Goal: Transaction & Acquisition: Purchase product/service

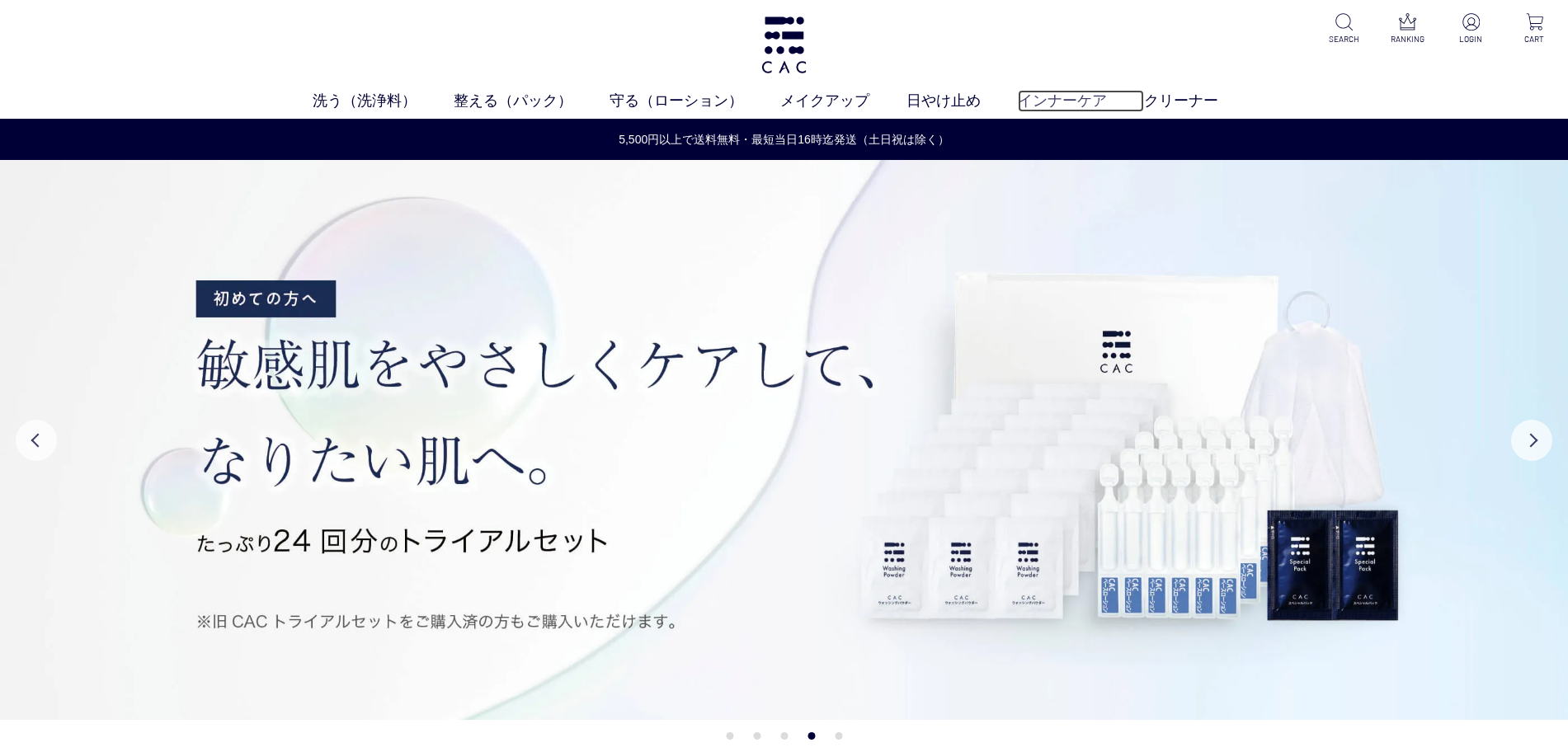
click at [1039, 102] on link "インナーケア" at bounding box center [1081, 101] width 126 height 22
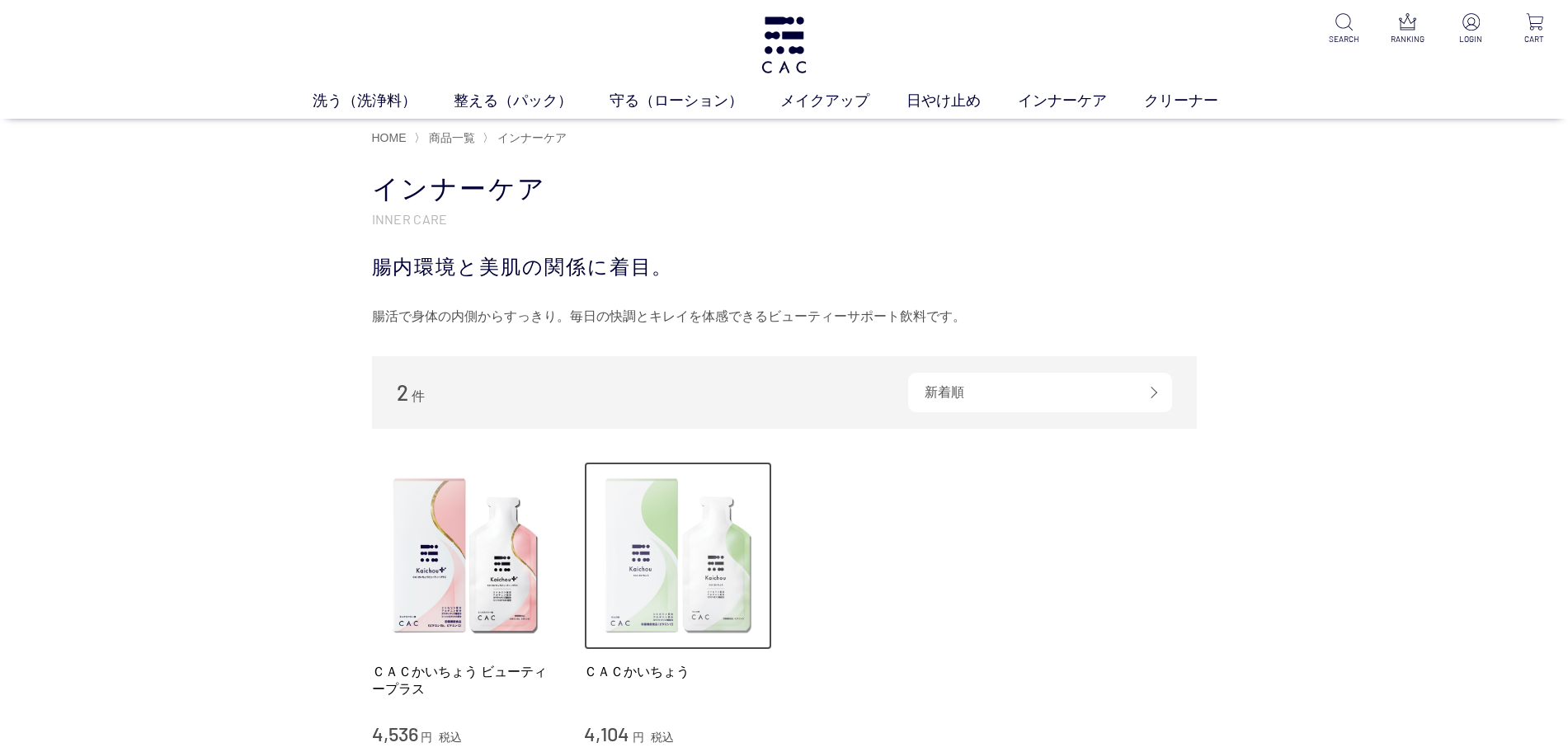
click at [669, 595] on img at bounding box center [678, 556] width 188 height 188
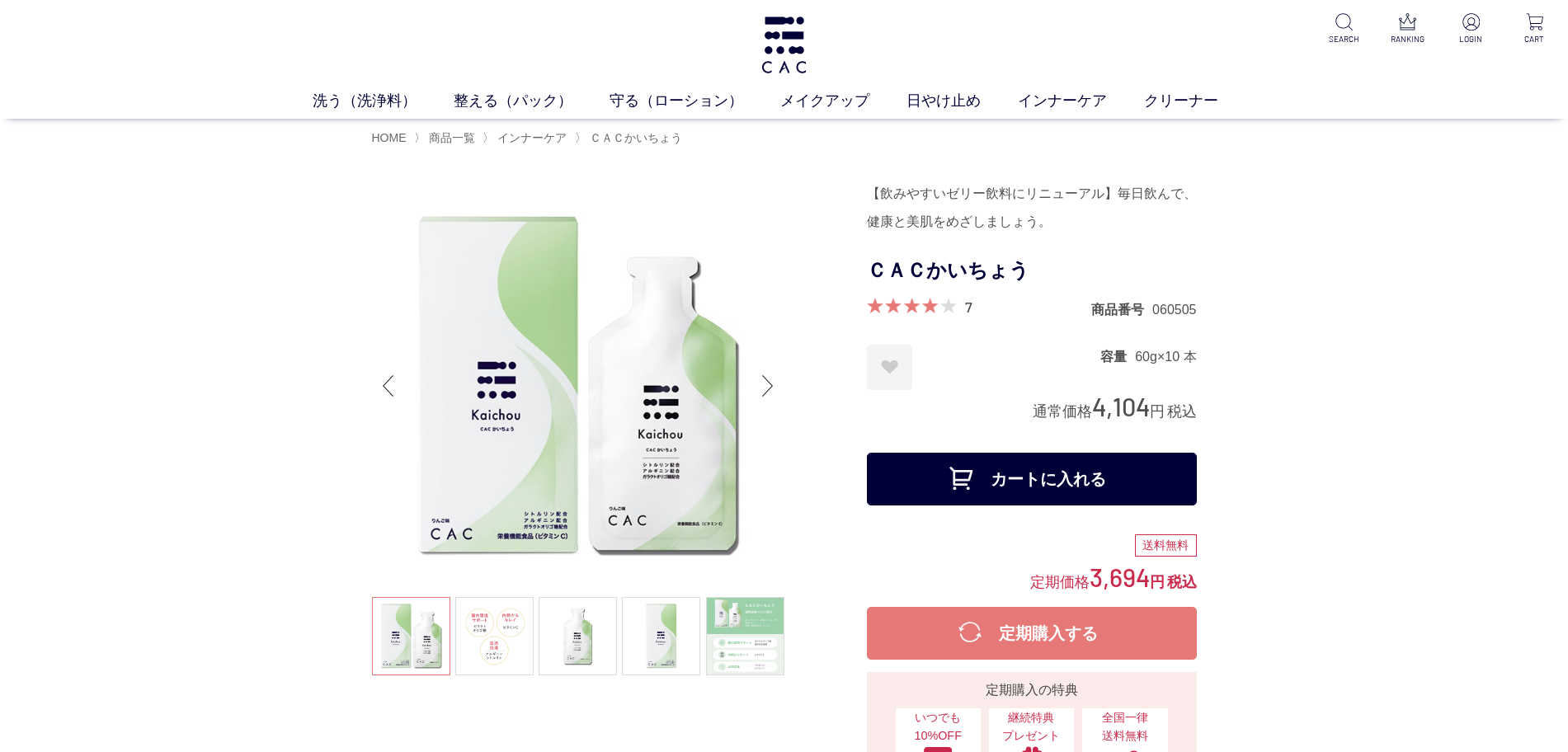
click at [763, 379] on div "Next slide" at bounding box center [768, 386] width 33 height 66
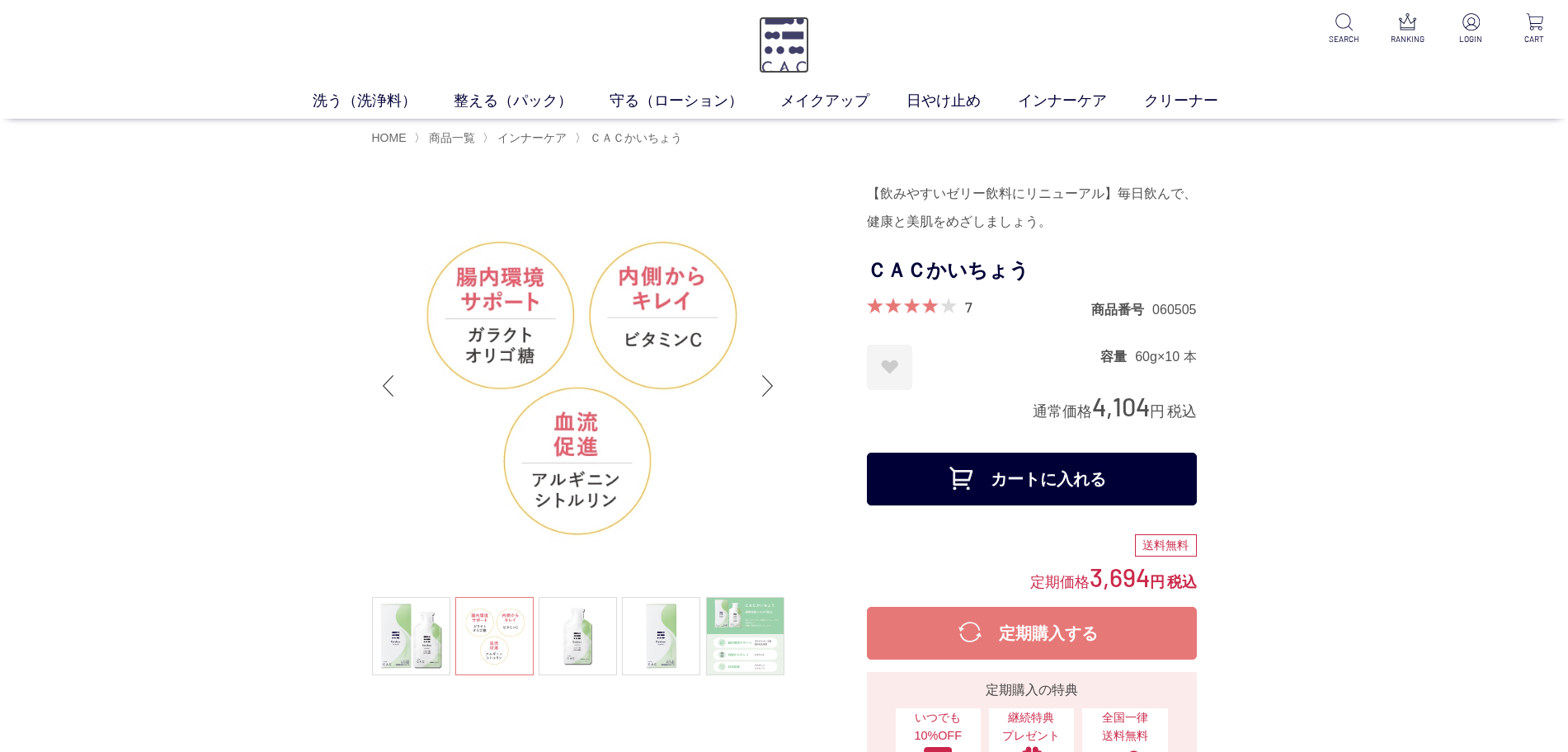
click at [781, 49] on img at bounding box center [784, 44] width 50 height 57
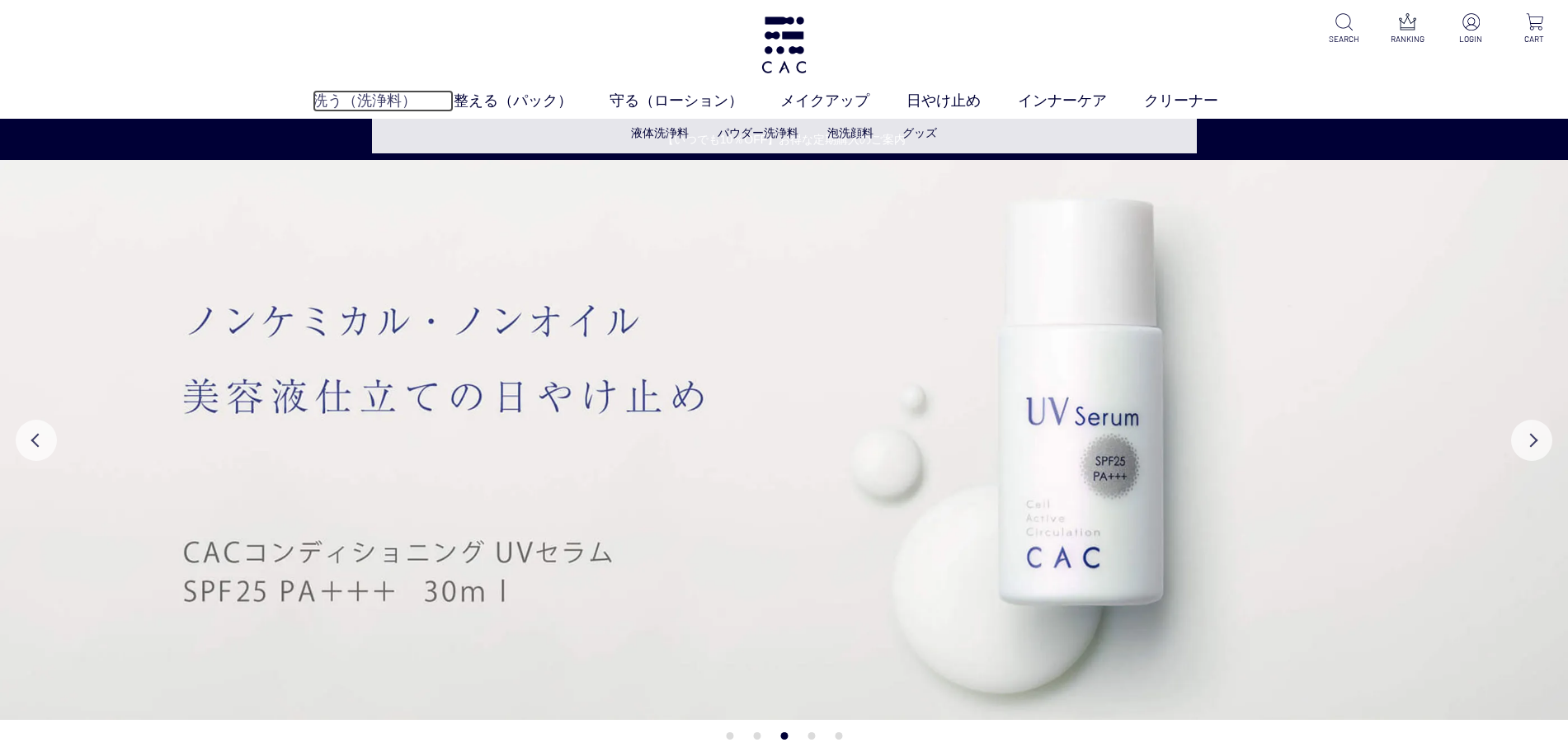
click at [399, 105] on link "洗う（洗浄料）" at bounding box center [382, 101] width 141 height 22
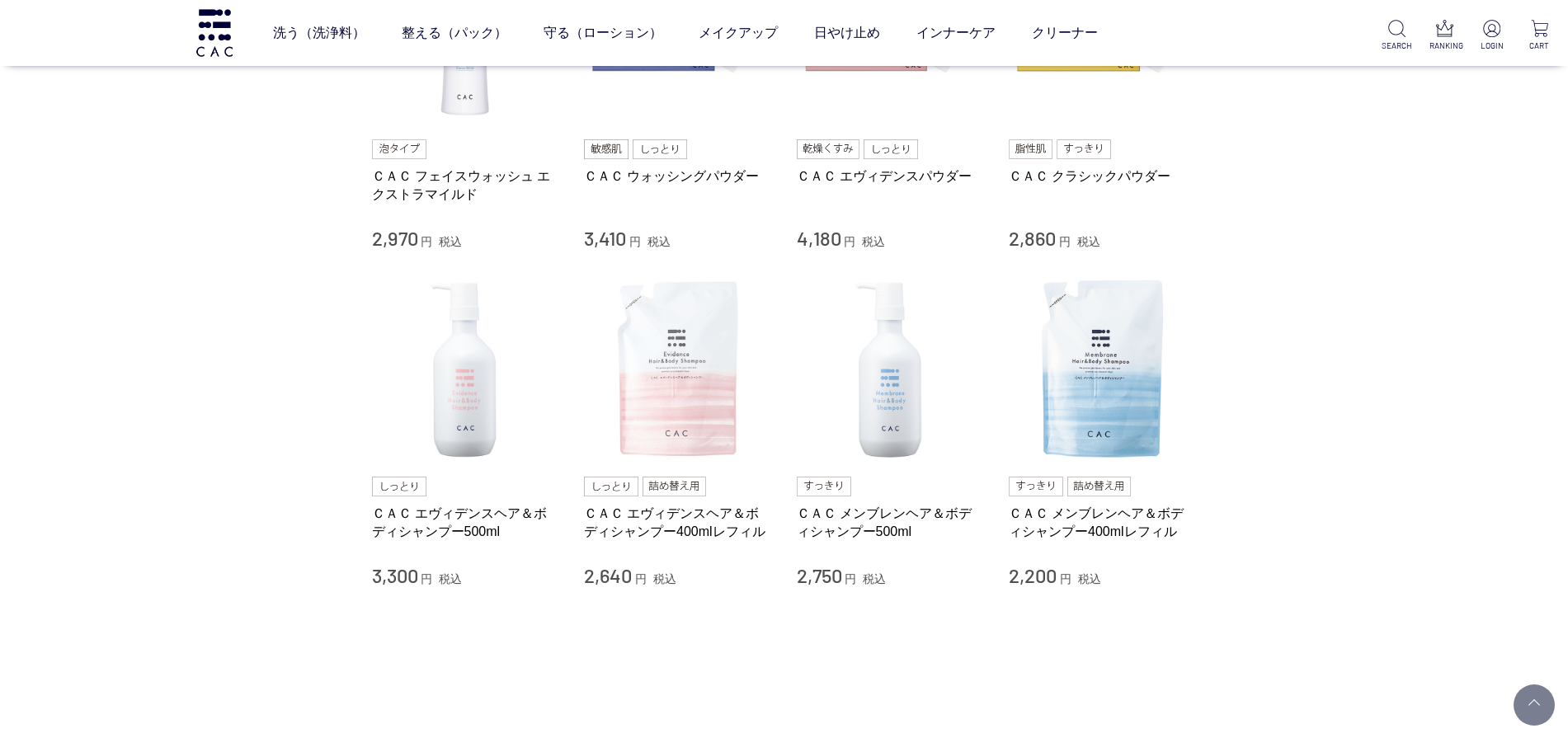
scroll to position [516, 0]
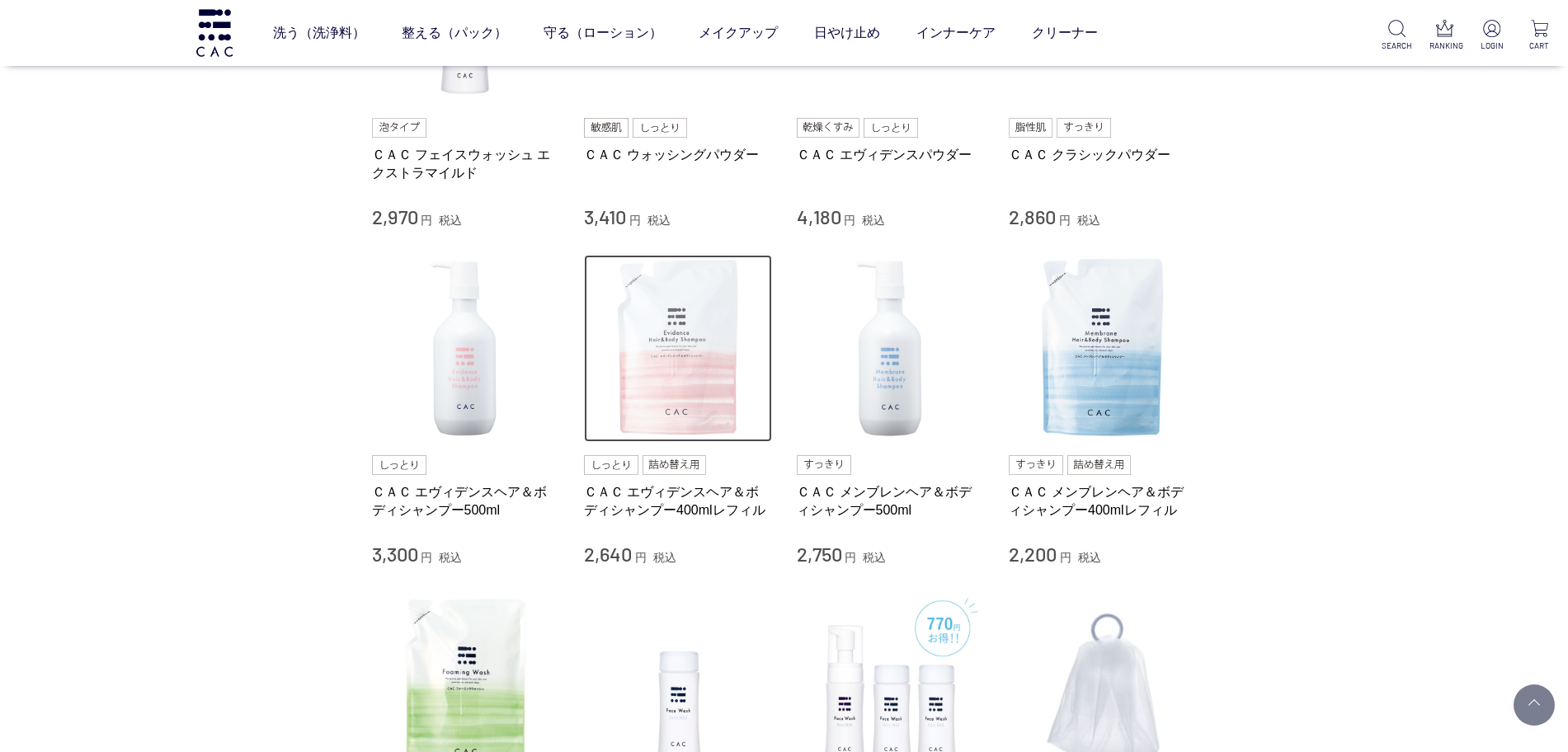
click at [680, 343] on img at bounding box center [678, 349] width 188 height 188
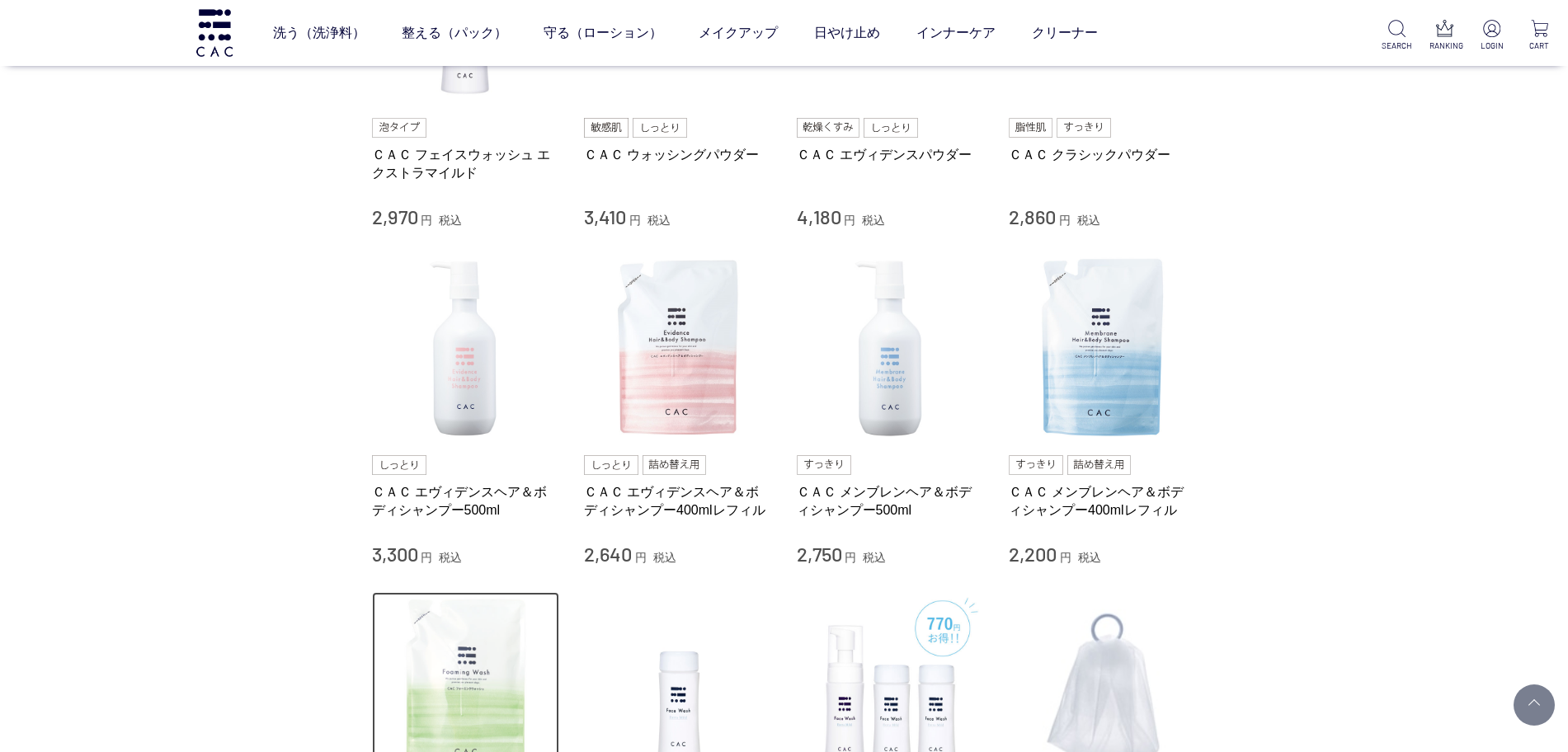
click at [481, 669] on img at bounding box center [466, 686] width 188 height 188
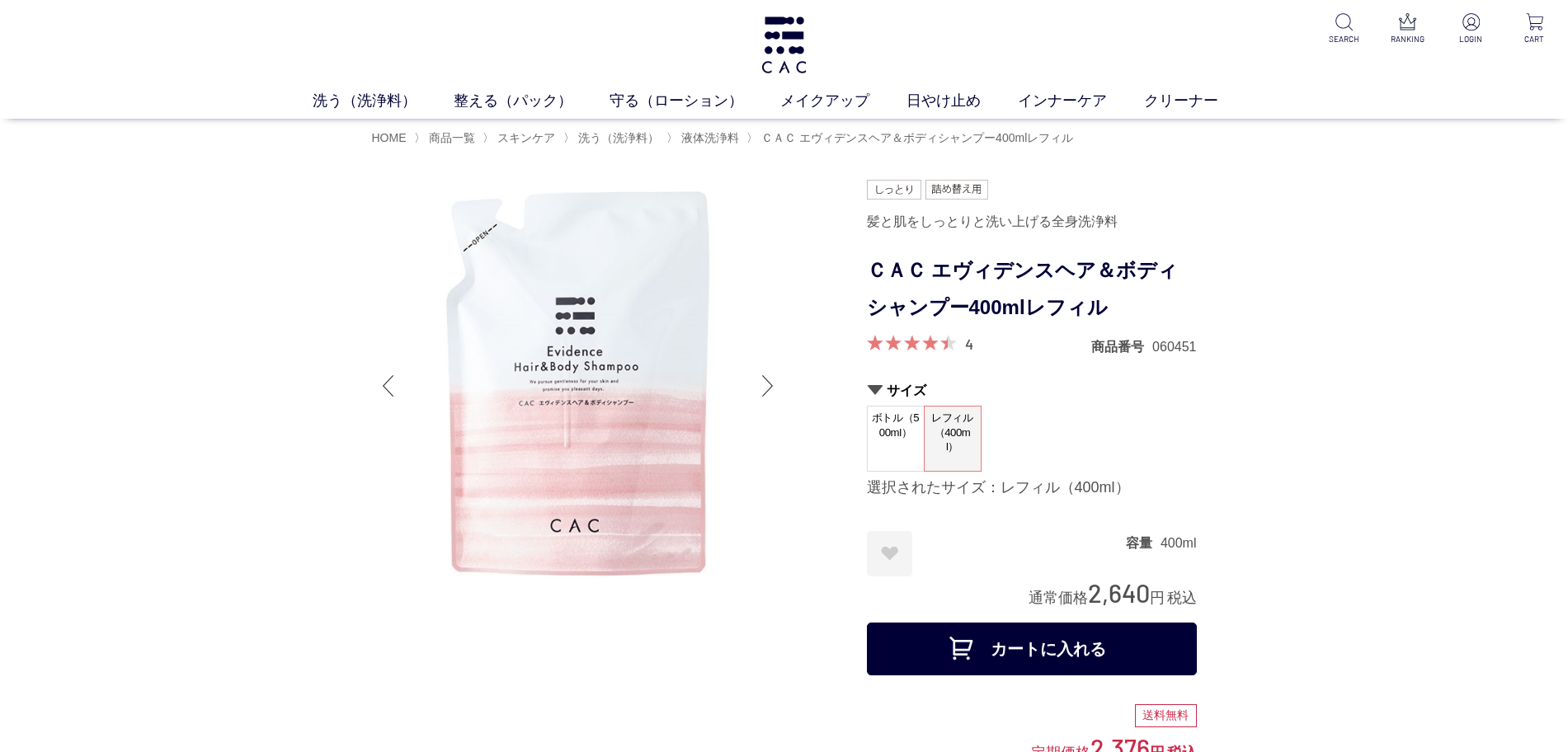
click at [1015, 298] on h1 "ＣＡＣ エヴィデンスヘア＆ボディシャンプー400mlレフィル" at bounding box center [1032, 289] width 330 height 74
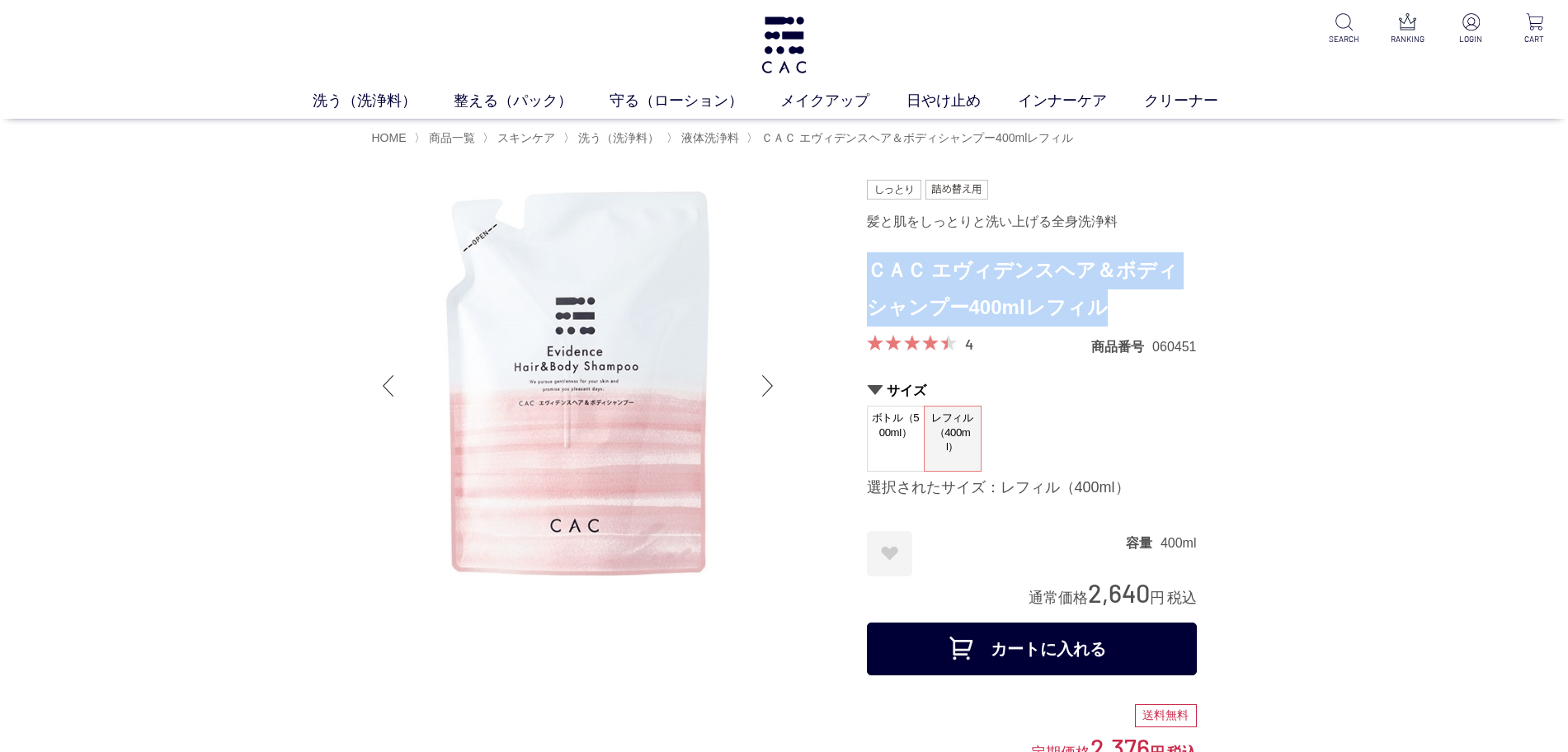
drag, startPoint x: 1082, startPoint y: 315, endPoint x: 870, endPoint y: 288, distance: 213.7
click at [870, 284] on h1 "ＣＡＣ エヴィデンスヘア＆ボディシャンプー400mlレフィル" at bounding box center [1032, 289] width 330 height 74
copy h1 "ＣＡＣ エヴィデンスヘア＆ボディシャンプー400mlレフィル"
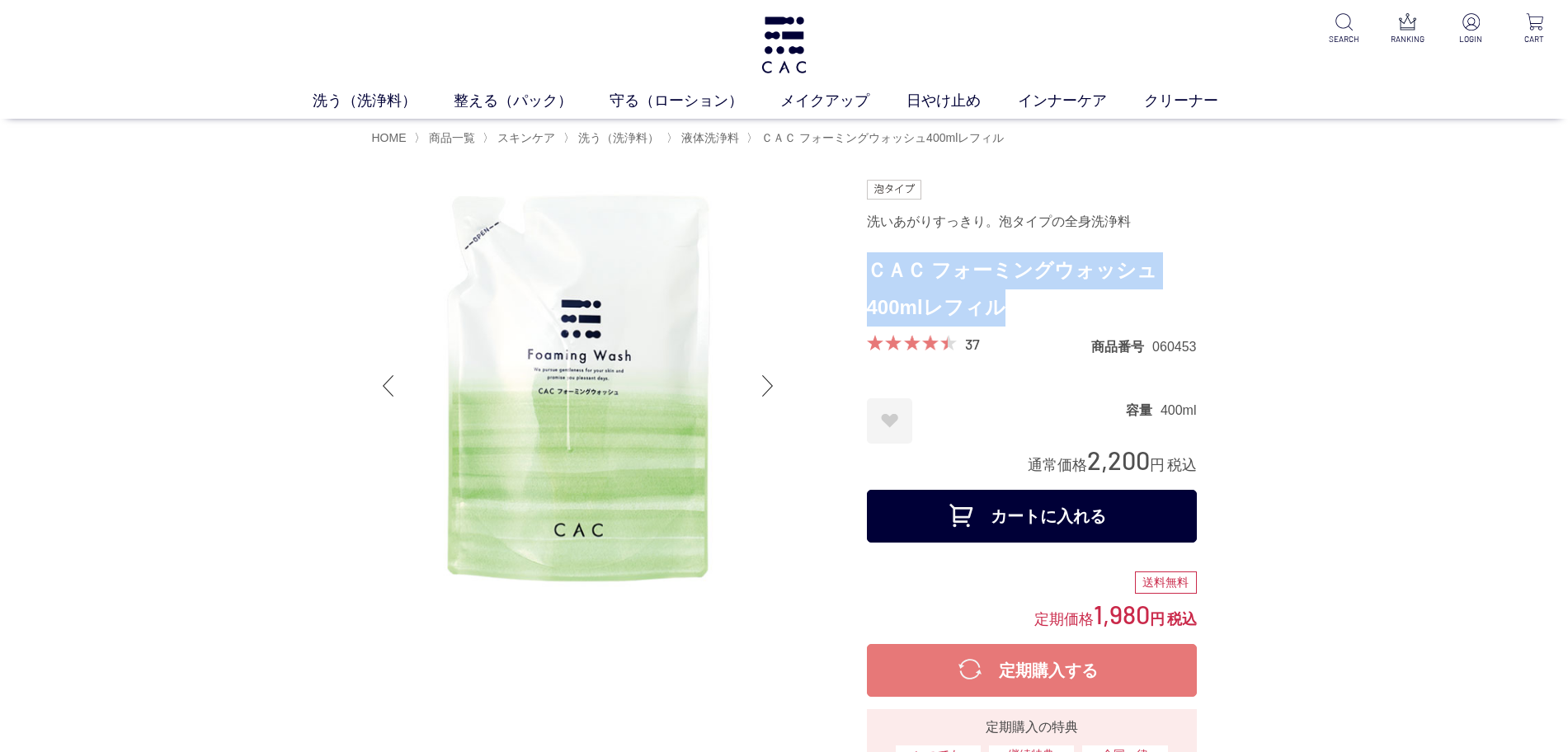
drag, startPoint x: 1010, startPoint y: 310, endPoint x: 875, endPoint y: 272, distance: 140.2
click at [875, 272] on h1 "ＣＡＣ フォーミングウォッシュ400mlレフィル" at bounding box center [1032, 289] width 330 height 74
copy h1 "ＣＡＣ フォーミングウォッシュ400mlレフィル"
